Goal: Transaction & Acquisition: Purchase product/service

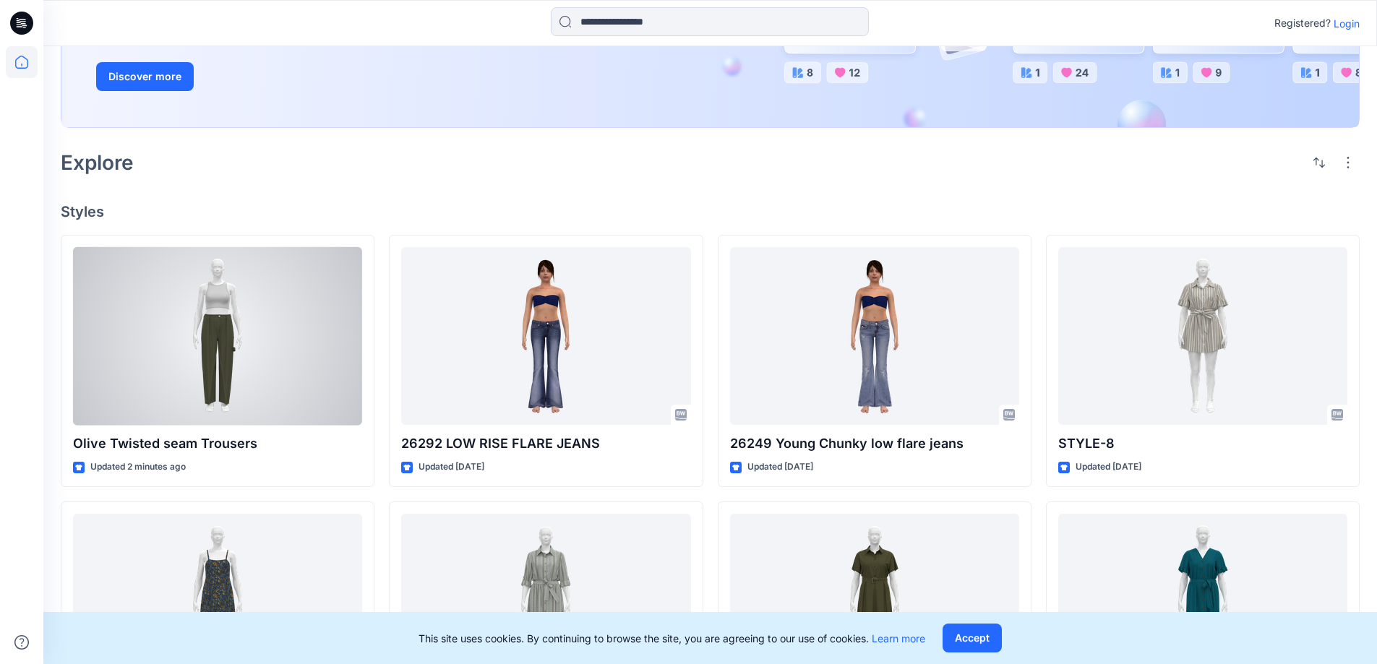
scroll to position [217, 0]
click at [291, 369] on div at bounding box center [217, 335] width 289 height 179
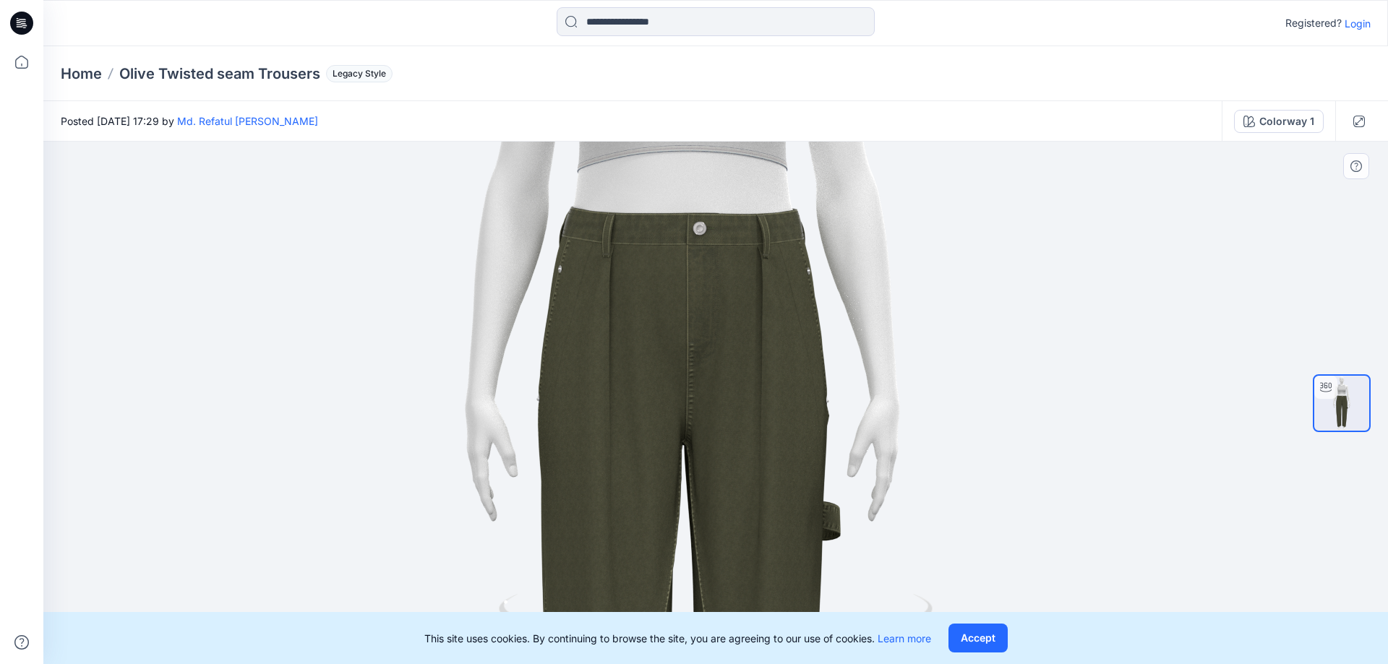
drag, startPoint x: 998, startPoint y: 379, endPoint x: 848, endPoint y: 379, distance: 149.7
click at [848, 379] on img at bounding box center [683, 404] width 1410 height 1410
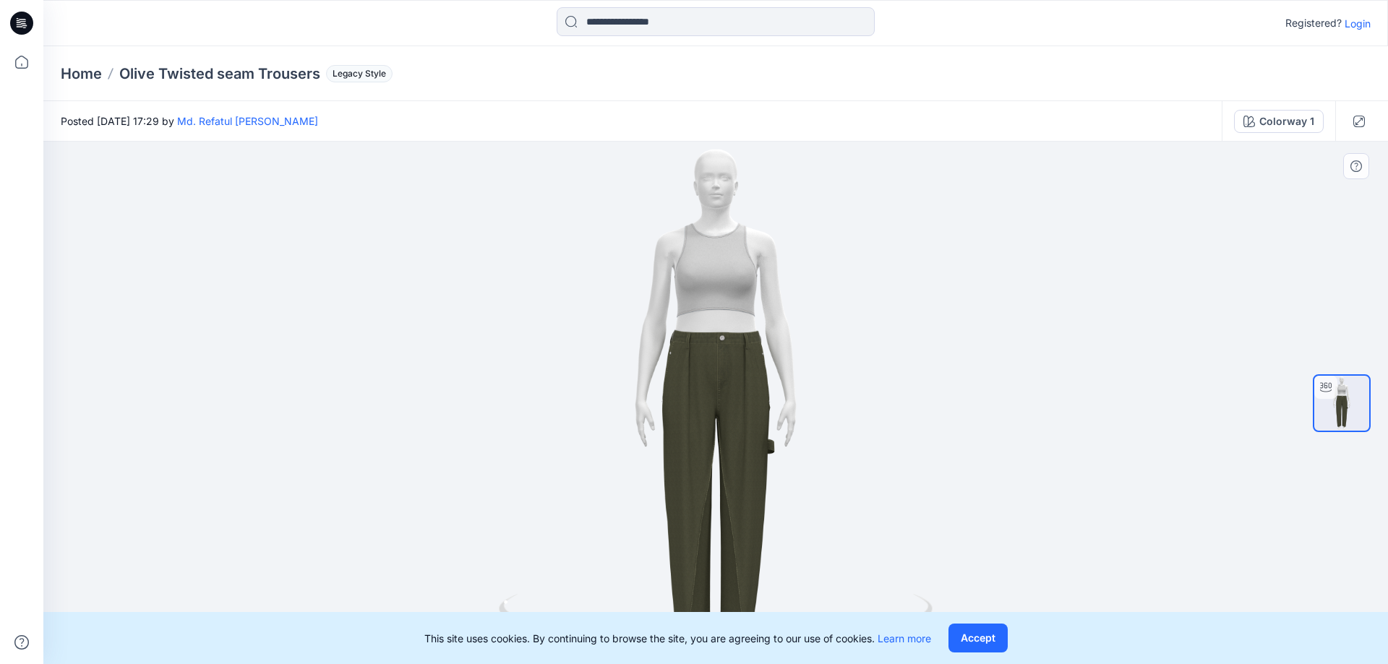
drag, startPoint x: 969, startPoint y: 646, endPoint x: 953, endPoint y: 635, distance: 19.9
click at [969, 647] on button "Accept" at bounding box center [978, 638] width 59 height 29
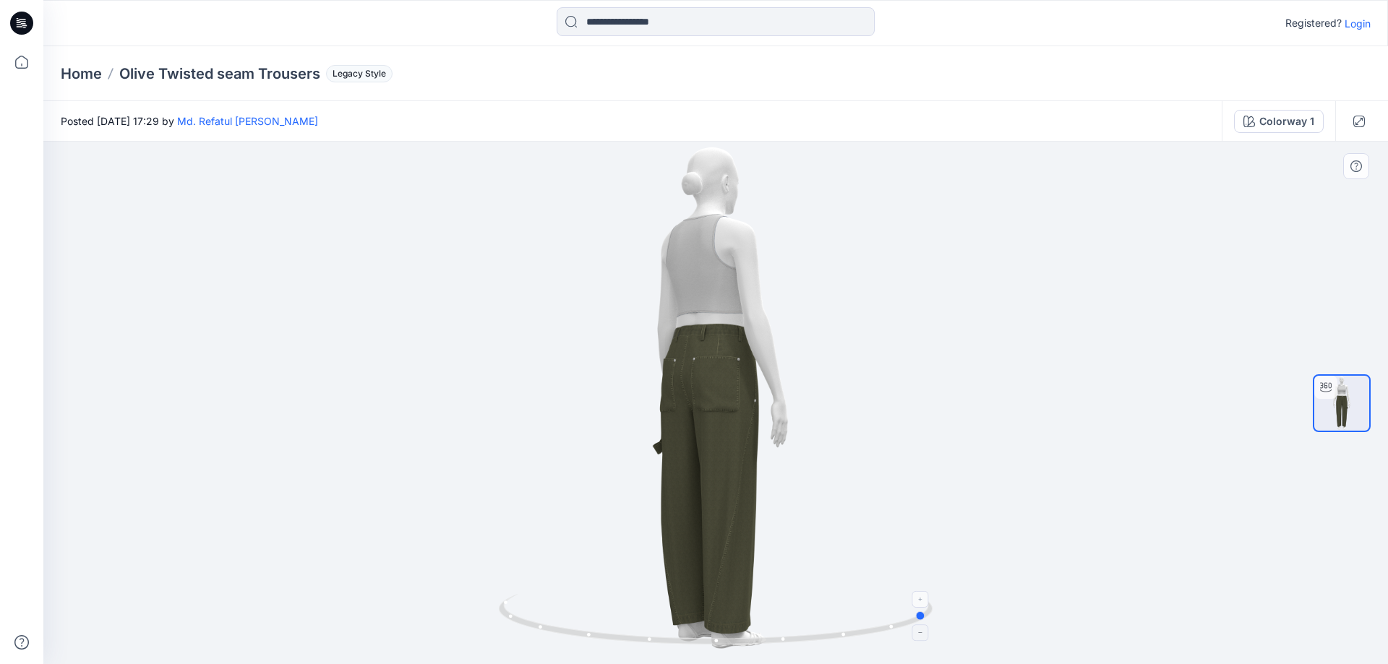
drag, startPoint x: 741, startPoint y: 641, endPoint x: 926, endPoint y: 602, distance: 189.2
click at [950, 625] on div at bounding box center [715, 403] width 1345 height 523
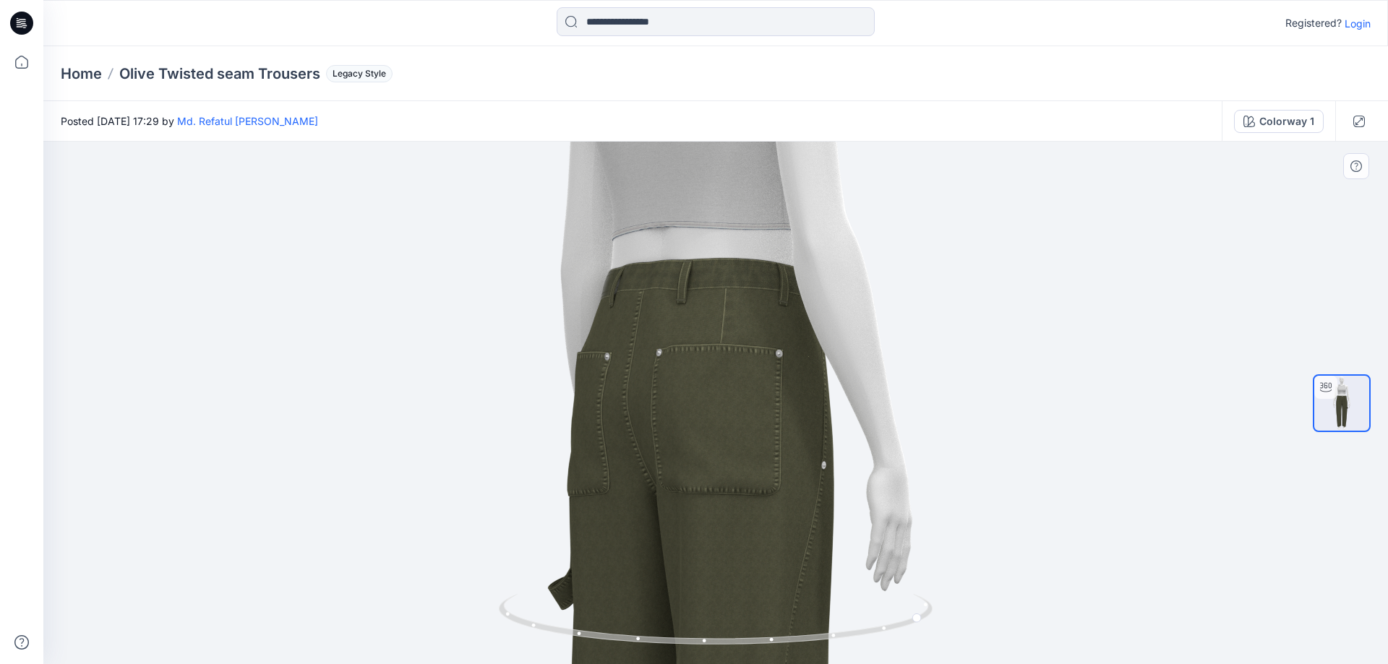
drag, startPoint x: 729, startPoint y: 266, endPoint x: 727, endPoint y: 389, distance: 122.9
click at [732, 389] on img at bounding box center [719, 471] width 1410 height 1410
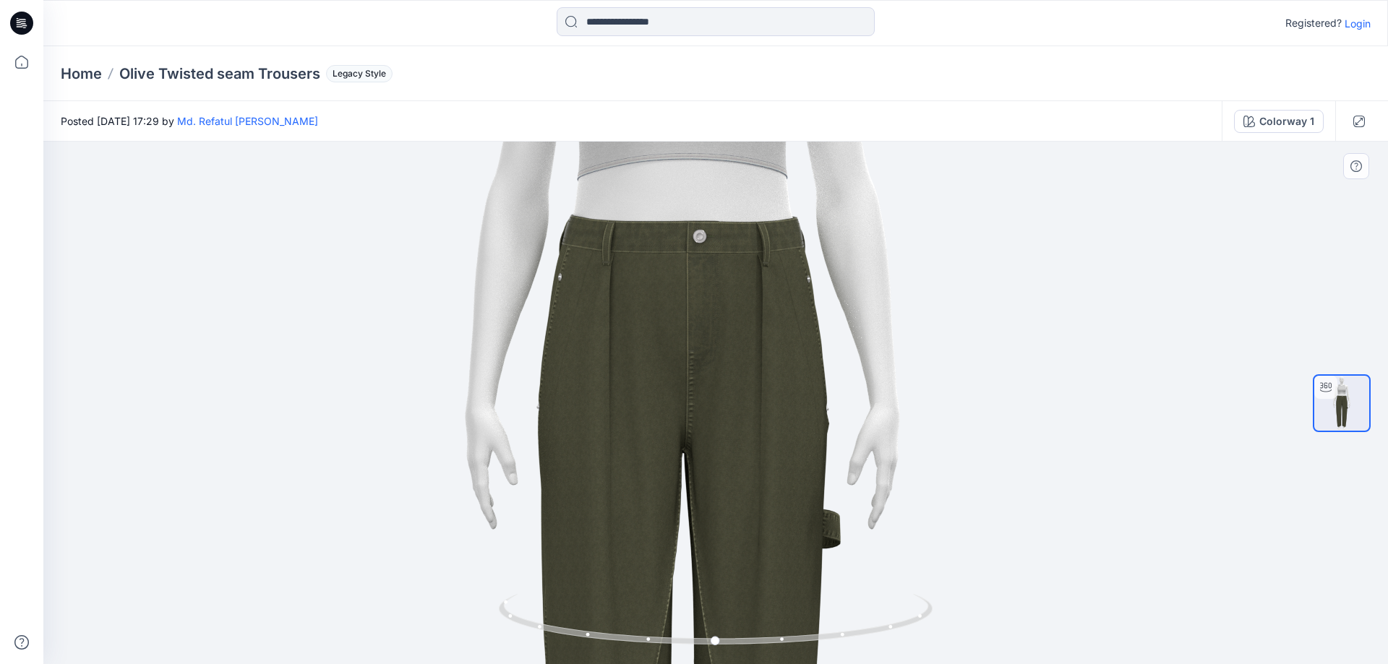
drag, startPoint x: 685, startPoint y: 228, endPoint x: 544, endPoint y: 236, distance: 141.9
click at [544, 236] on img at bounding box center [683, 411] width 1410 height 1410
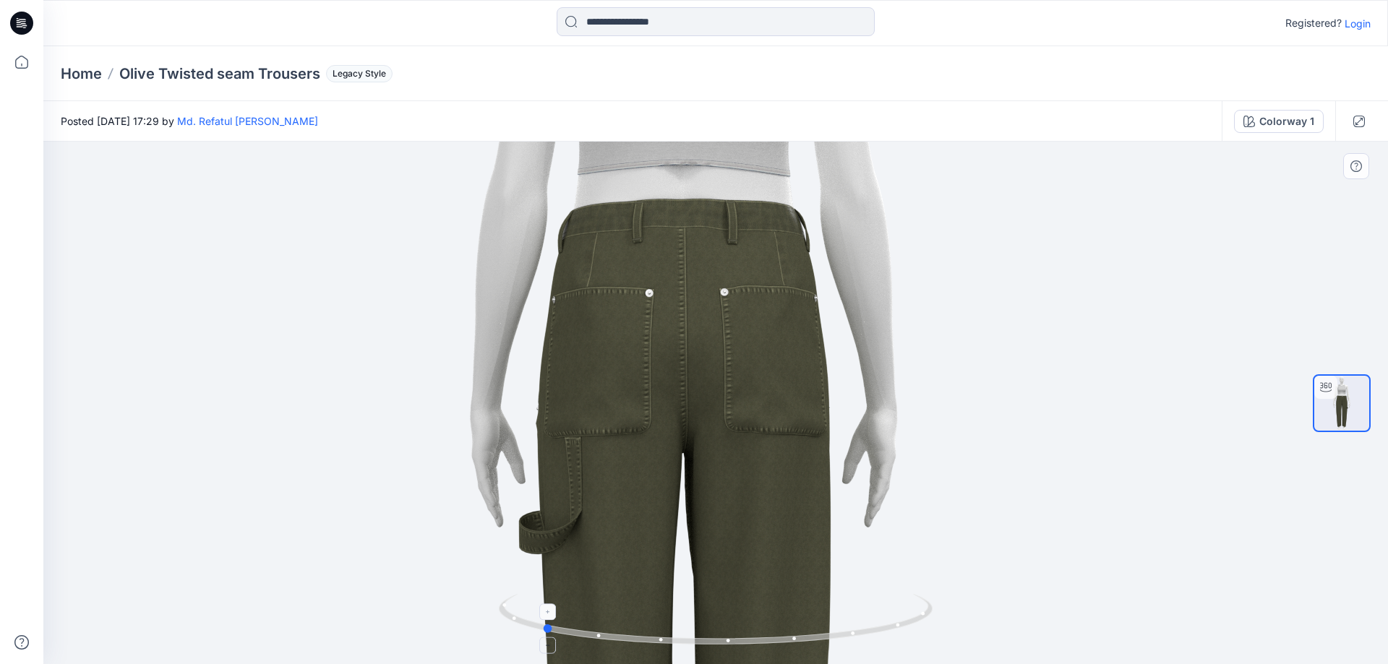
drag, startPoint x: 719, startPoint y: 646, endPoint x: 546, endPoint y: 629, distance: 174.4
click at [546, 629] on icon at bounding box center [717, 621] width 437 height 54
click at [1298, 117] on div "Colorway 1" at bounding box center [1286, 122] width 55 height 16
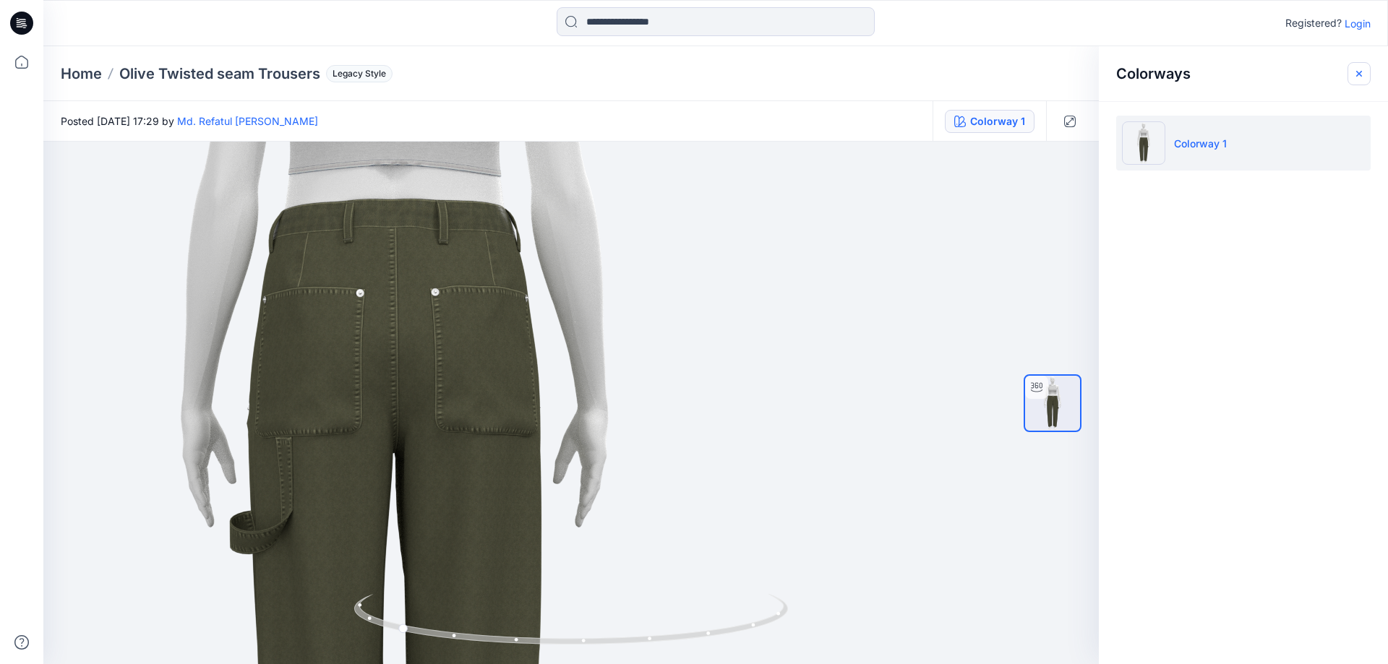
click at [1361, 70] on icon "button" at bounding box center [1359, 74] width 12 height 12
